Goal: Task Accomplishment & Management: Manage account settings

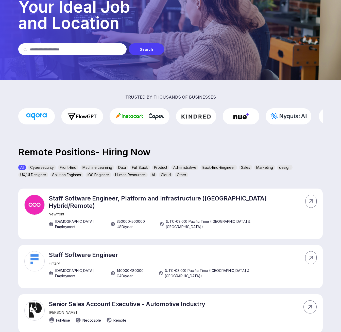
scroll to position [35, 0]
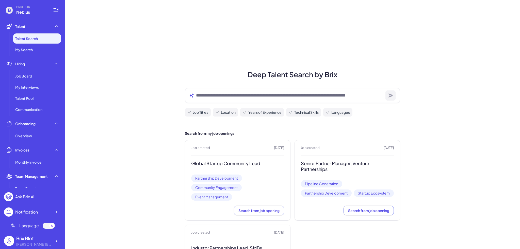
click at [37, 78] on div "Job Board" at bounding box center [37, 76] width 48 height 10
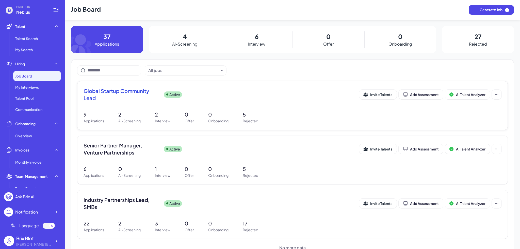
click at [238, 92] on div "Global Startup Community Lead Active" at bounding box center [221, 95] width 276 height 14
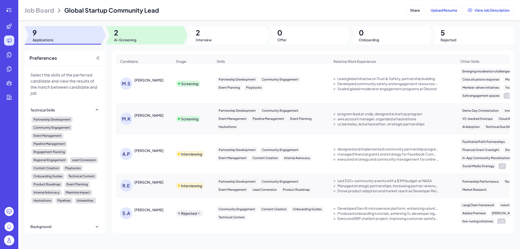
click at [139, 43] on div at bounding box center [144, 35] width 77 height 18
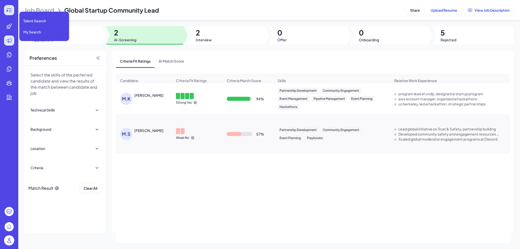
click at [8, 11] on icon at bounding box center [9, 10] width 6 height 6
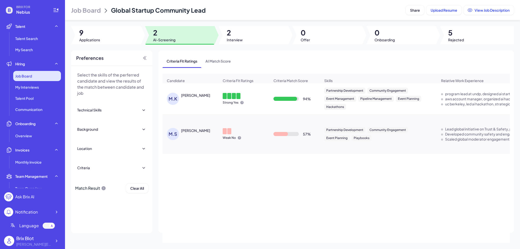
click at [39, 74] on div "Job Board" at bounding box center [37, 76] width 48 height 10
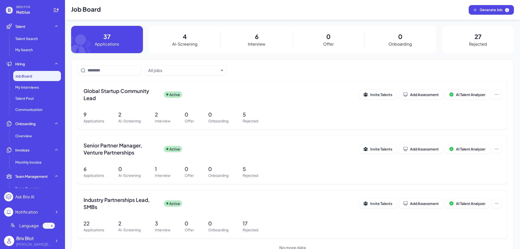
click at [119, 45] on p "Applications" at bounding box center [107, 44] width 24 height 6
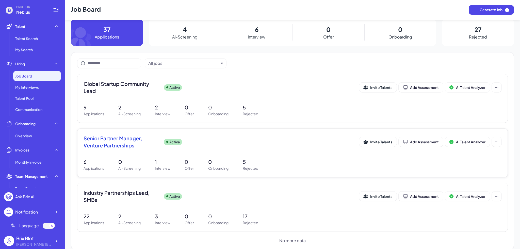
scroll to position [14, 0]
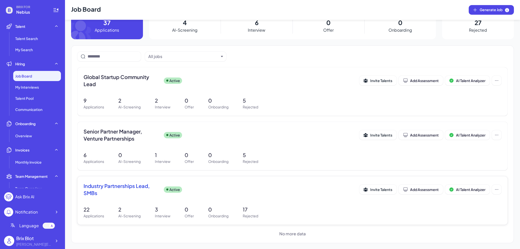
click at [125, 133] on span "Industry Partnerships Lead, SMBs" at bounding box center [121, 190] width 76 height 14
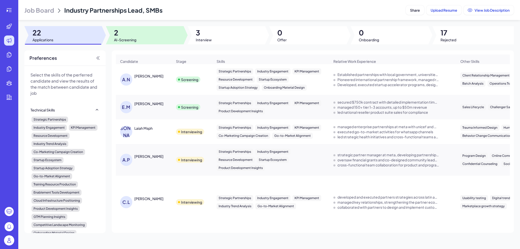
click at [118, 36] on span "2" at bounding box center [125, 32] width 22 height 9
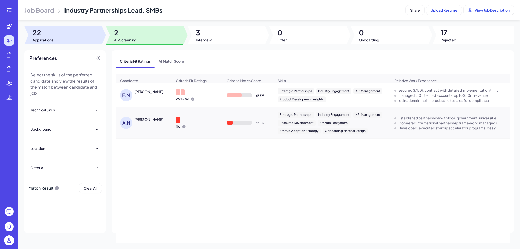
click at [74, 32] on div at bounding box center [62, 35] width 77 height 18
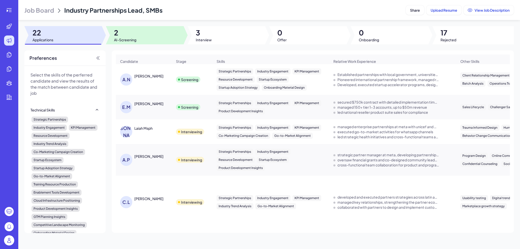
click at [161, 36] on div at bounding box center [144, 35] width 77 height 18
